Goal: Information Seeking & Learning: Learn about a topic

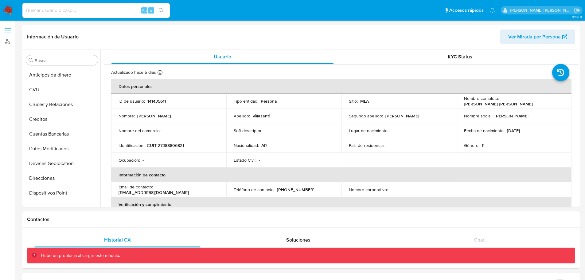
select select "10"
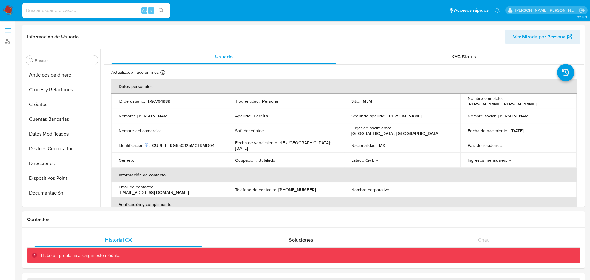
select select "10"
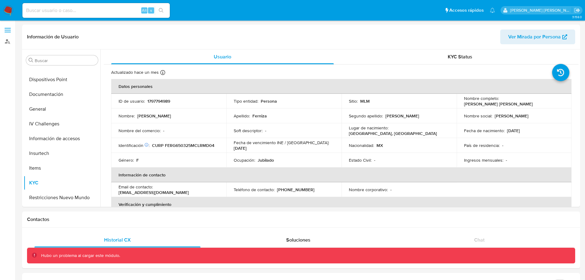
scroll to position [112, 0]
click at [68, 182] on button "Restricciones Nuevo Mundo" at bounding box center [60, 184] width 72 height 15
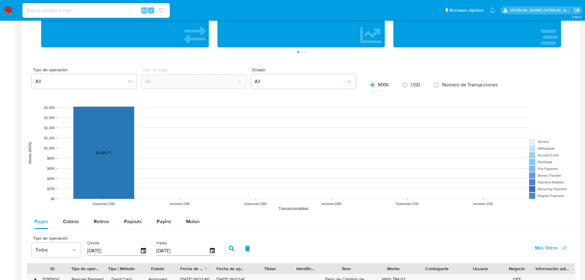
scroll to position [368, 0]
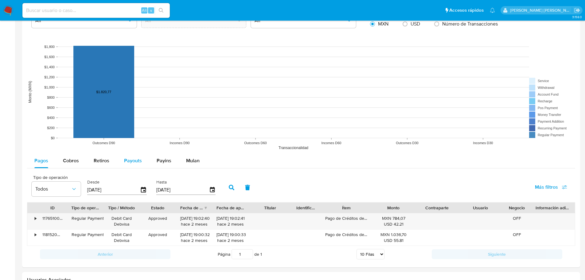
click at [132, 158] on span "Payouts" at bounding box center [133, 160] width 18 height 7
select select "10"
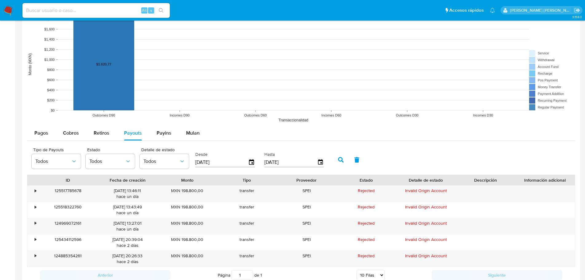
scroll to position [430, 0]
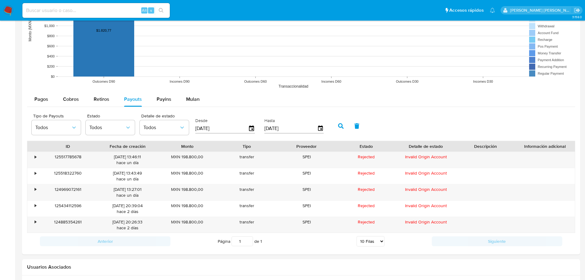
click at [414, 246] on div "Página 1 de 1 5 Filas 10 Filas 20 Filas 25 Filas 50 Filas 100 Filas" at bounding box center [300, 241] width 261 height 12
click at [34, 159] on div "•" at bounding box center [32, 160] width 11 height 16
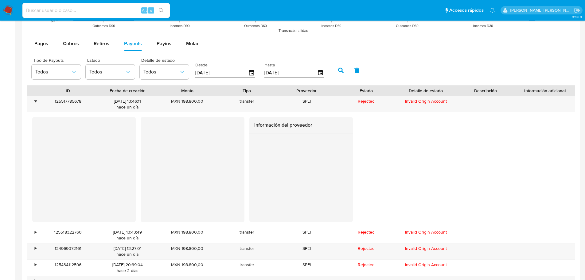
scroll to position [491, 0]
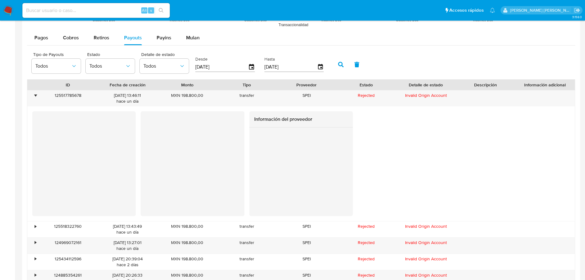
click at [252, 175] on div at bounding box center [300, 171] width 103 height 88
click at [370, 180] on div "Información del proveedor" at bounding box center [301, 163] width 538 height 105
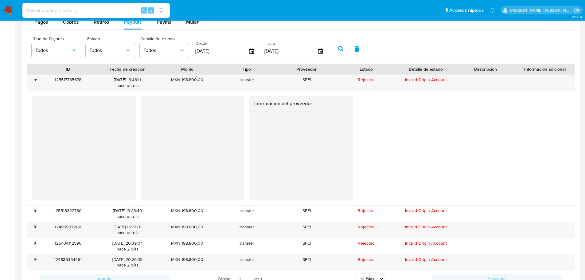
scroll to position [522, 0]
